Goal: Check status

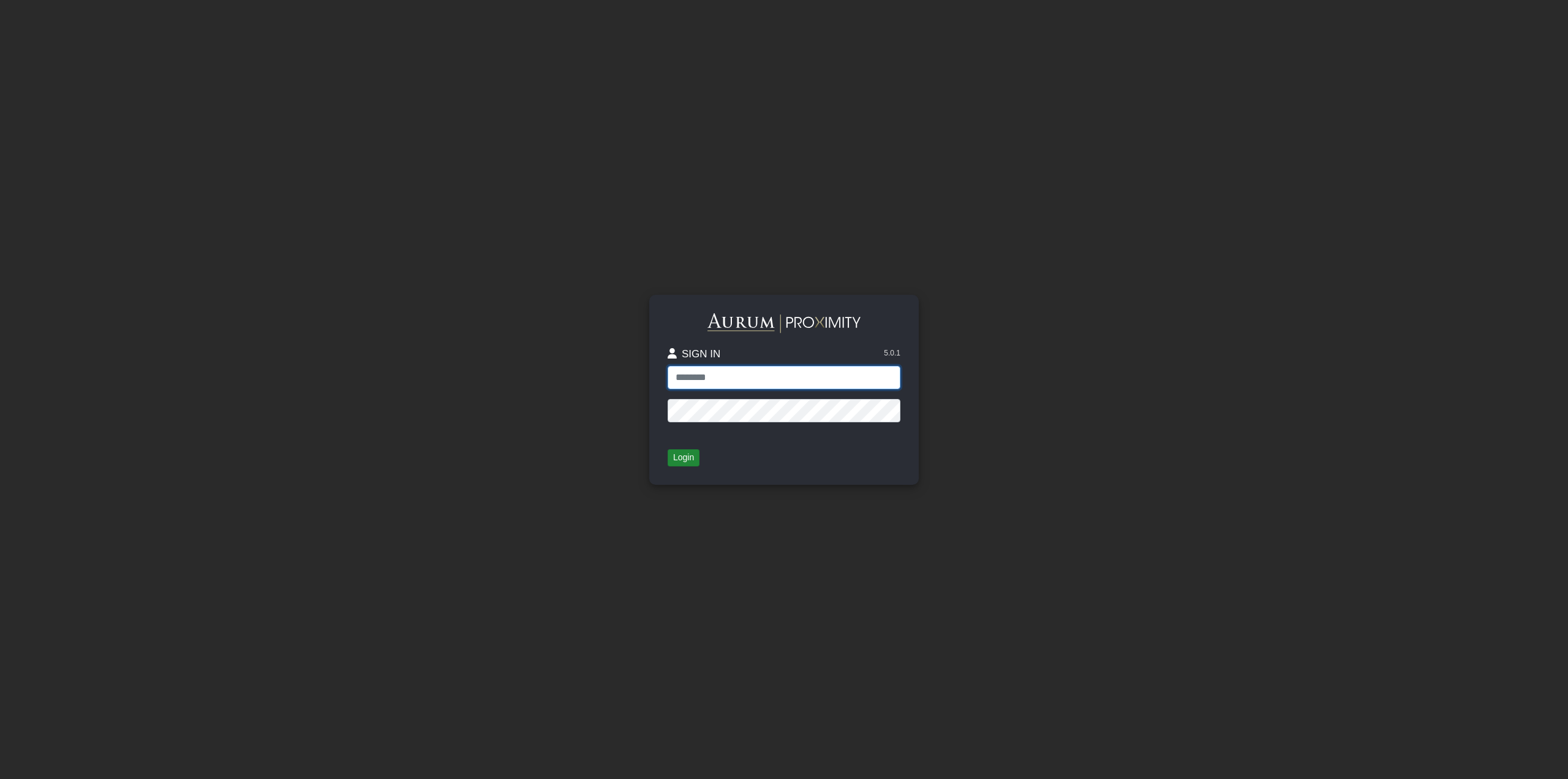
type input "**********"
click at [681, 464] on button "Login" at bounding box center [683, 458] width 32 height 17
